Goal: Information Seeking & Learning: Find specific fact

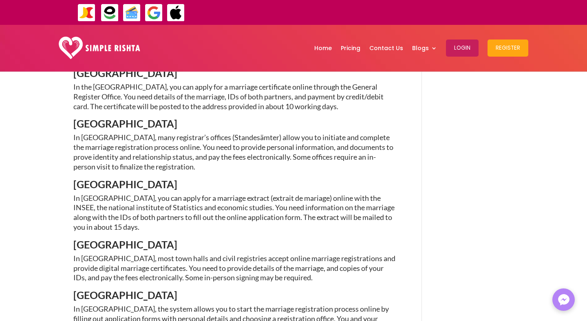
scroll to position [465, 0]
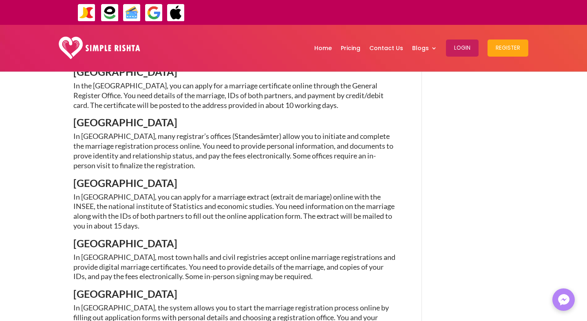
click at [343, 195] on span "In [GEOGRAPHIC_DATA], you can apply for a marriage extract (extrait de mariage)…" at bounding box center [233, 212] width 321 height 38
copy span "INSEE"
